Goal: Transaction & Acquisition: Book appointment/travel/reservation

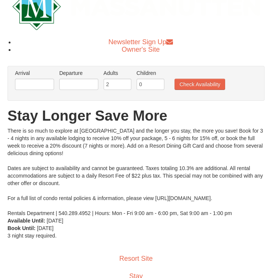
scroll to position [38, 0]
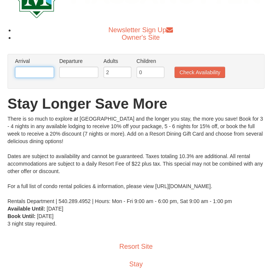
click at [42, 73] on input "text" at bounding box center [34, 72] width 39 height 11
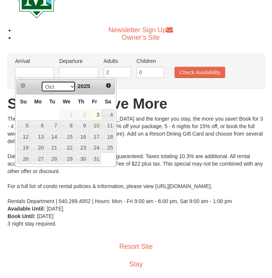
click at [69, 87] on select "Oct Nov Dec" at bounding box center [58, 86] width 35 height 11
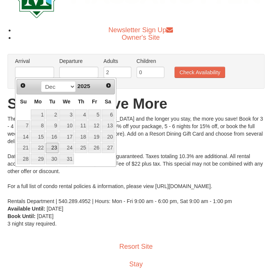
click at [54, 147] on link "23" at bounding box center [52, 148] width 13 height 11
type input "12/23/2025"
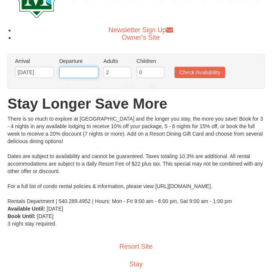
click at [89, 72] on input "text" at bounding box center [78, 72] width 39 height 11
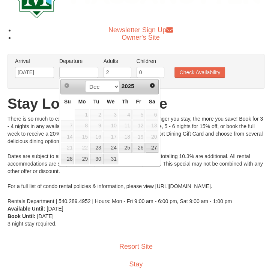
click at [149, 147] on link "27" at bounding box center [152, 148] width 13 height 11
type input "[DATE]"
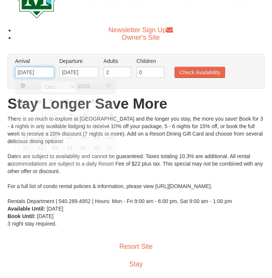
click at [50, 70] on input "12/23/2025" at bounding box center [34, 72] width 39 height 11
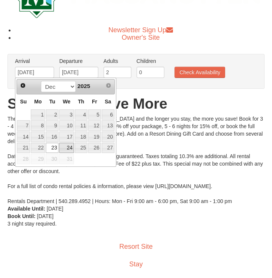
click at [71, 145] on link "24" at bounding box center [66, 148] width 15 height 11
type input "[DATE]"
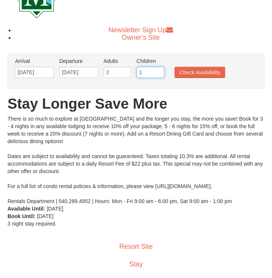
click at [159, 70] on input "1" at bounding box center [151, 72] width 28 height 11
type input "2"
click at [159, 70] on input "2" at bounding box center [151, 72] width 28 height 11
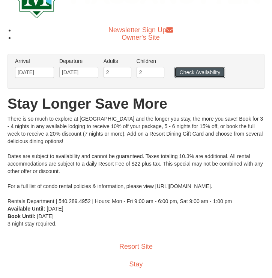
click at [188, 69] on button "Check Availability" at bounding box center [199, 72] width 51 height 11
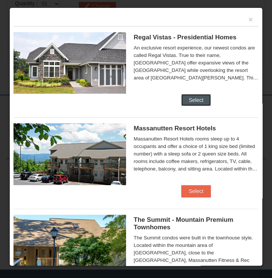
click at [183, 96] on button "Select" at bounding box center [196, 100] width 30 height 12
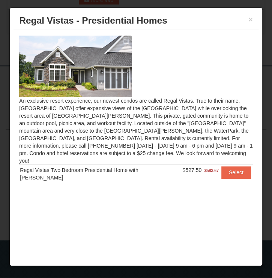
scroll to position [306, 0]
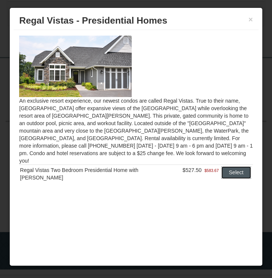
click at [233, 167] on button "Select" at bounding box center [236, 173] width 30 height 12
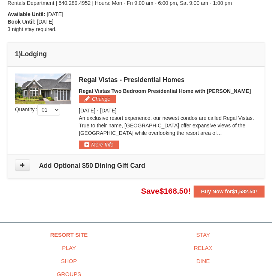
scroll to position [194, 0]
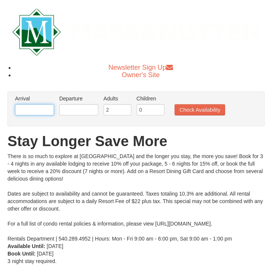
click at [36, 110] on input "text" at bounding box center [34, 109] width 39 height 11
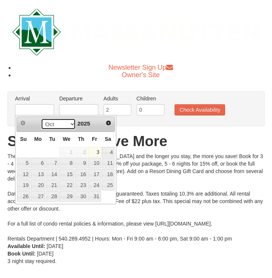
click at [68, 122] on select "Oct Nov Dec" at bounding box center [58, 124] width 35 height 11
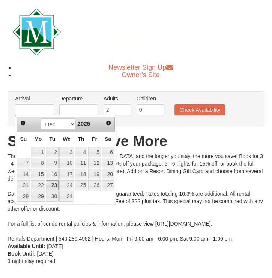
click at [48, 186] on link "23" at bounding box center [52, 185] width 13 height 11
type input "12/23/2025"
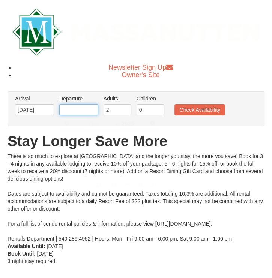
click at [79, 112] on input "text" at bounding box center [78, 109] width 39 height 11
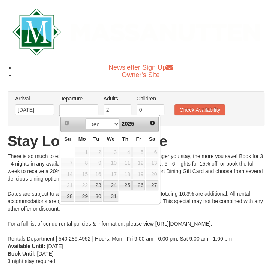
click at [137, 193] on td at bounding box center [139, 196] width 14 height 11
click at [150, 187] on link "27" at bounding box center [152, 185] width 13 height 11
type input "[DATE]"
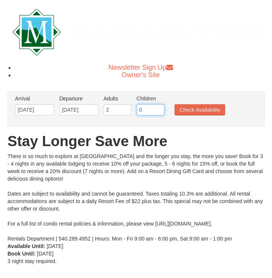
click at [144, 113] on input "0" at bounding box center [151, 109] width 28 height 11
click at [158, 109] on input "1" at bounding box center [151, 109] width 28 height 11
type input "2"
click at [158, 108] on input "2" at bounding box center [151, 109] width 28 height 11
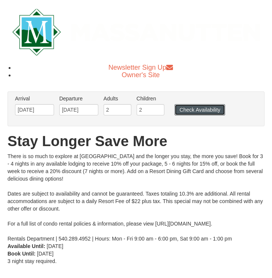
click at [186, 109] on button "Check Availability" at bounding box center [199, 109] width 51 height 11
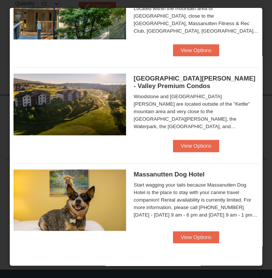
scroll to position [320, 0]
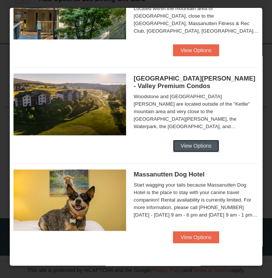
click at [183, 141] on button "View Options" at bounding box center [196, 146] width 46 height 12
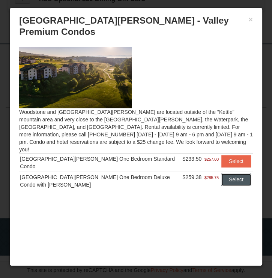
click at [224, 174] on button "Select" at bounding box center [236, 180] width 30 height 12
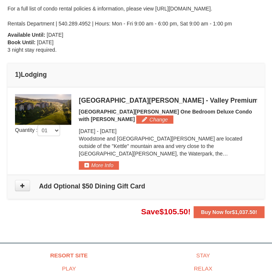
scroll to position [225, 0]
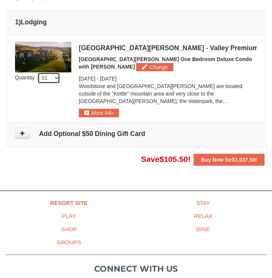
click at [59, 80] on select "01 02 03 04 05" at bounding box center [49, 77] width 23 height 11
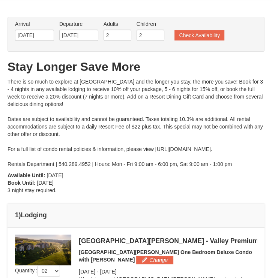
scroll to position [0, 0]
